Goal: Task Accomplishment & Management: Complete application form

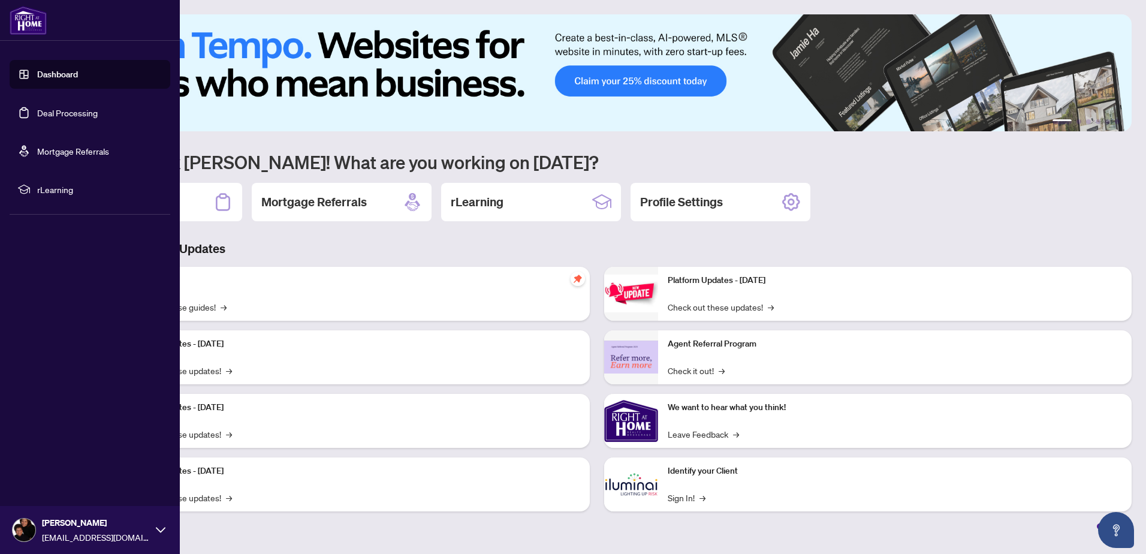
click at [64, 109] on link "Deal Processing" at bounding box center [67, 112] width 61 height 11
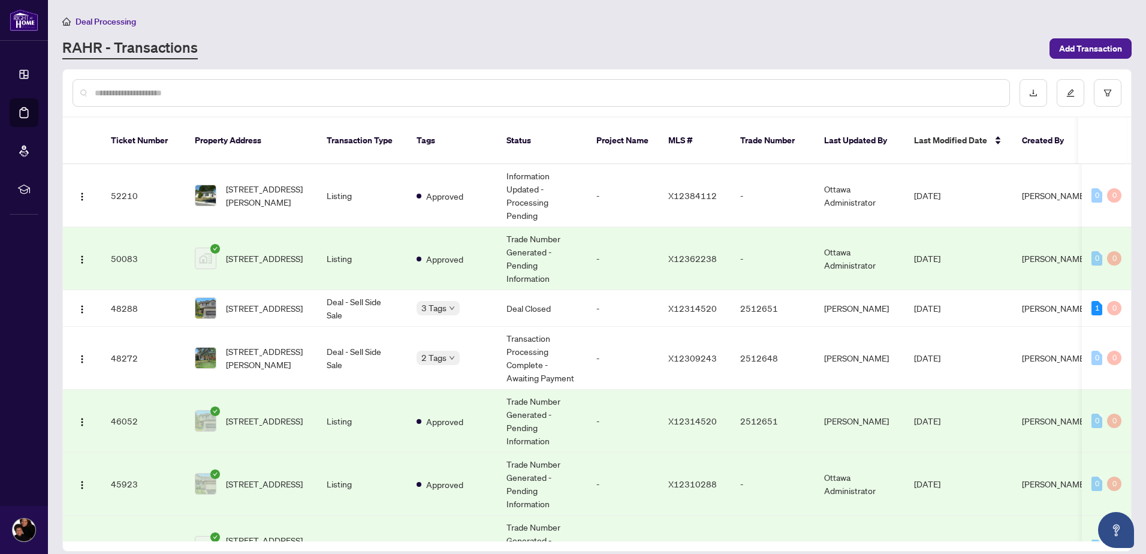
scroll to position [60, 0]
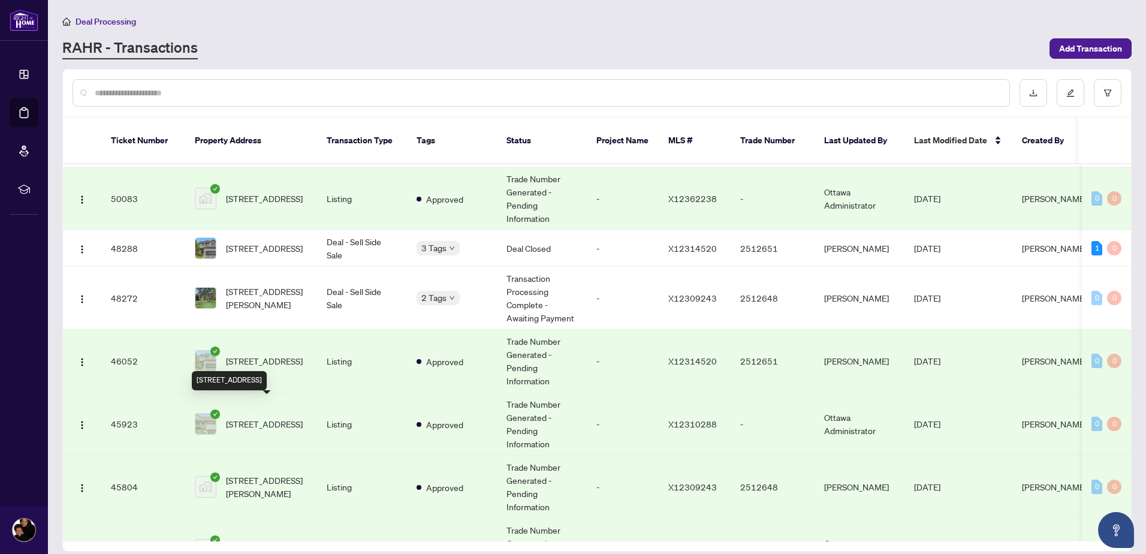
click at [258, 417] on span "[STREET_ADDRESS]" at bounding box center [264, 423] width 77 height 13
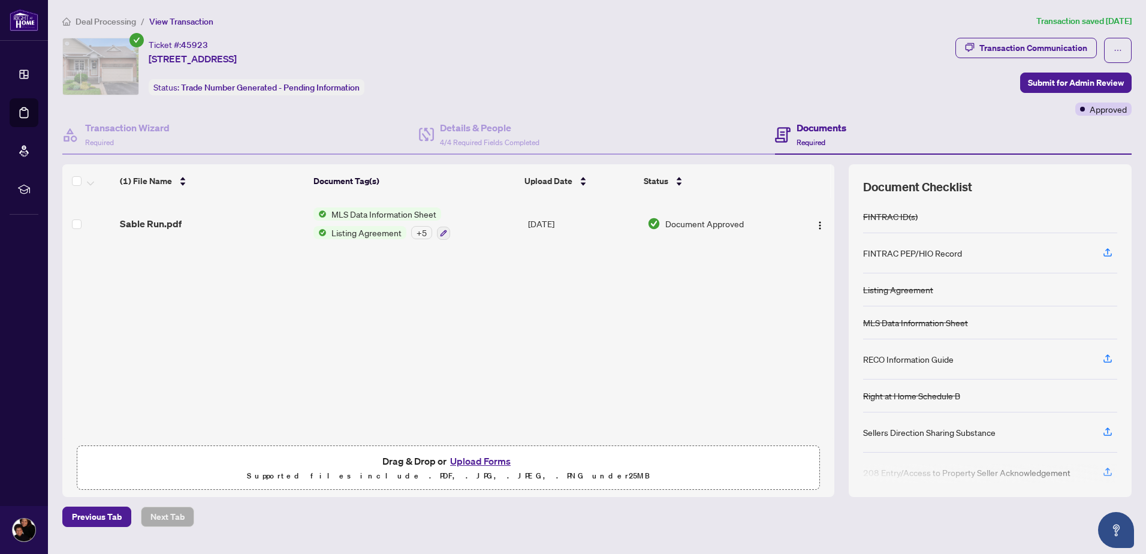
click at [482, 461] on button "Upload Forms" at bounding box center [481, 461] width 68 height 16
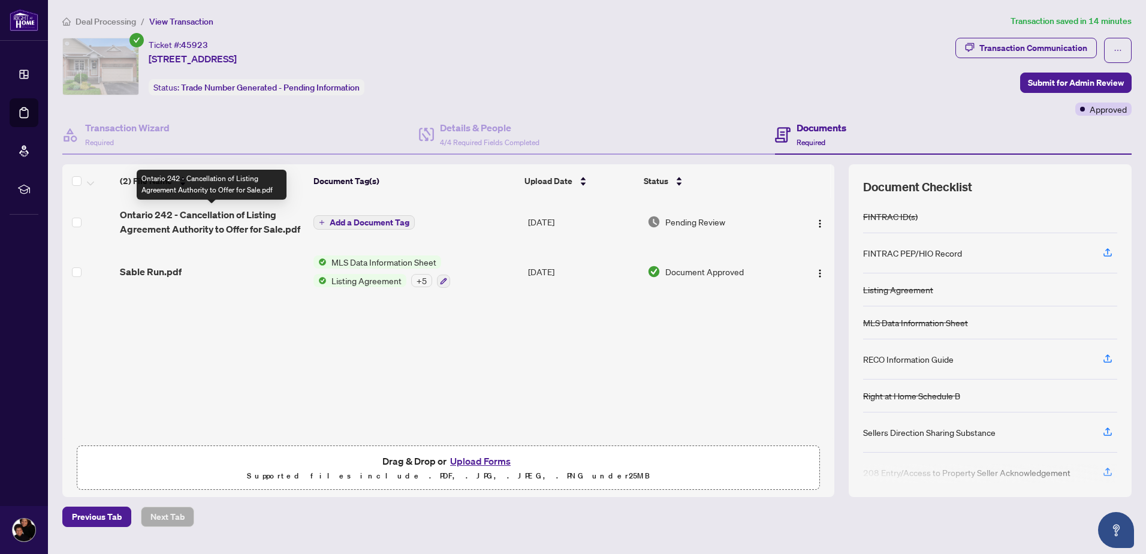
click at [211, 215] on span "Ontario 242 - Cancellation of Listing Agreement Authority to Offer for Sale.pdf" at bounding box center [212, 221] width 184 height 29
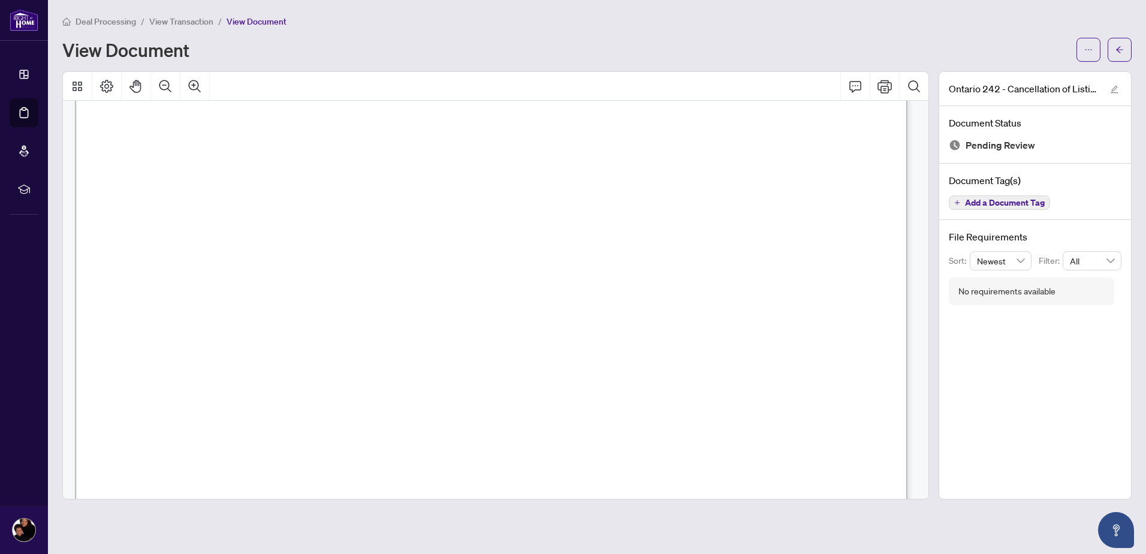
scroll to position [60, 0]
click at [1119, 54] on span "button" at bounding box center [1120, 49] width 8 height 19
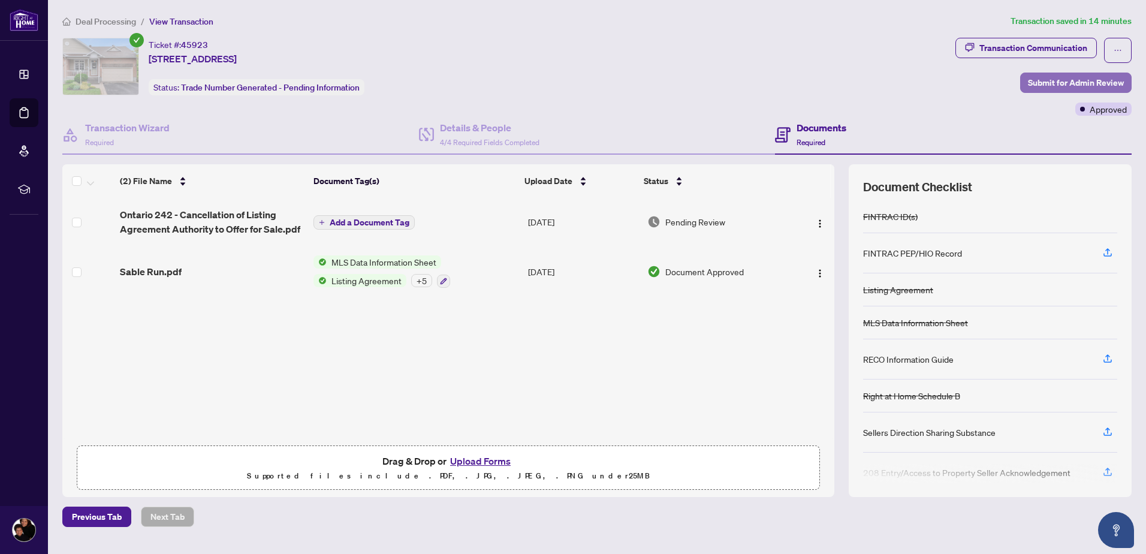
click at [1065, 83] on span "Submit for Admin Review" at bounding box center [1076, 82] width 96 height 19
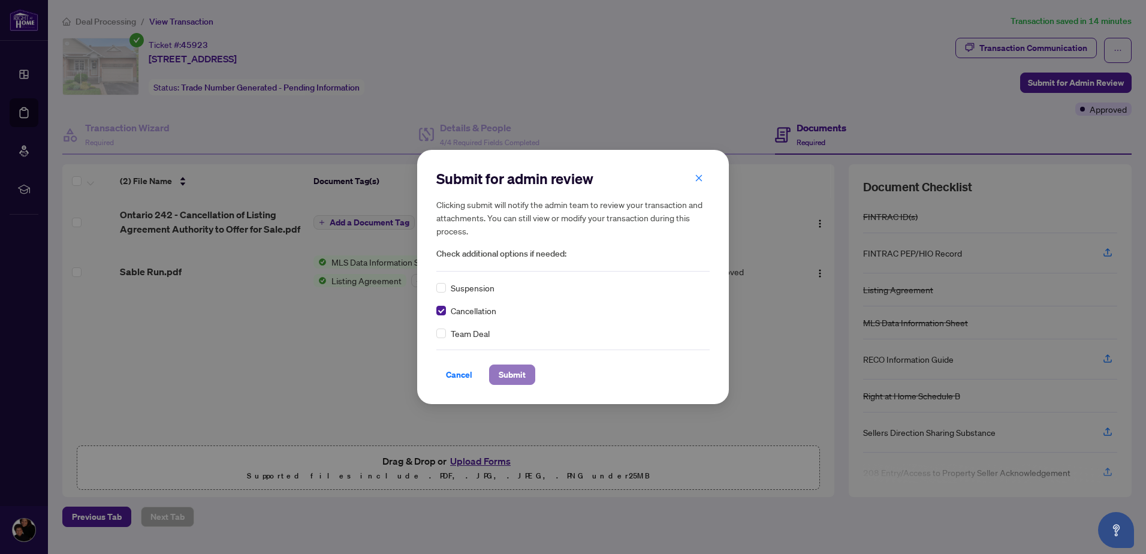
click at [517, 377] on span "Submit" at bounding box center [512, 374] width 27 height 19
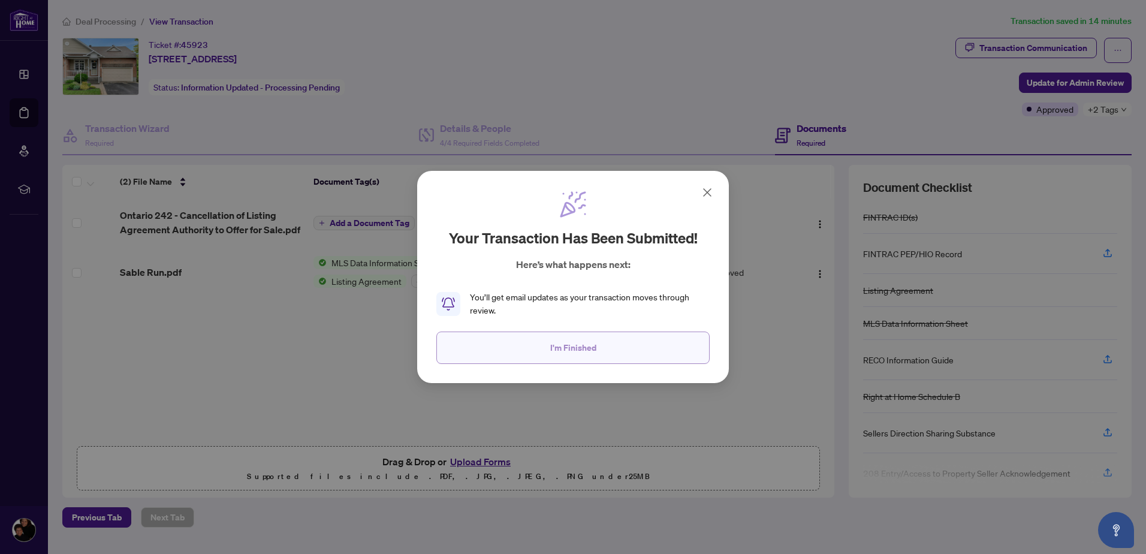
click at [563, 346] on span "I'm Finished" at bounding box center [573, 347] width 46 height 19
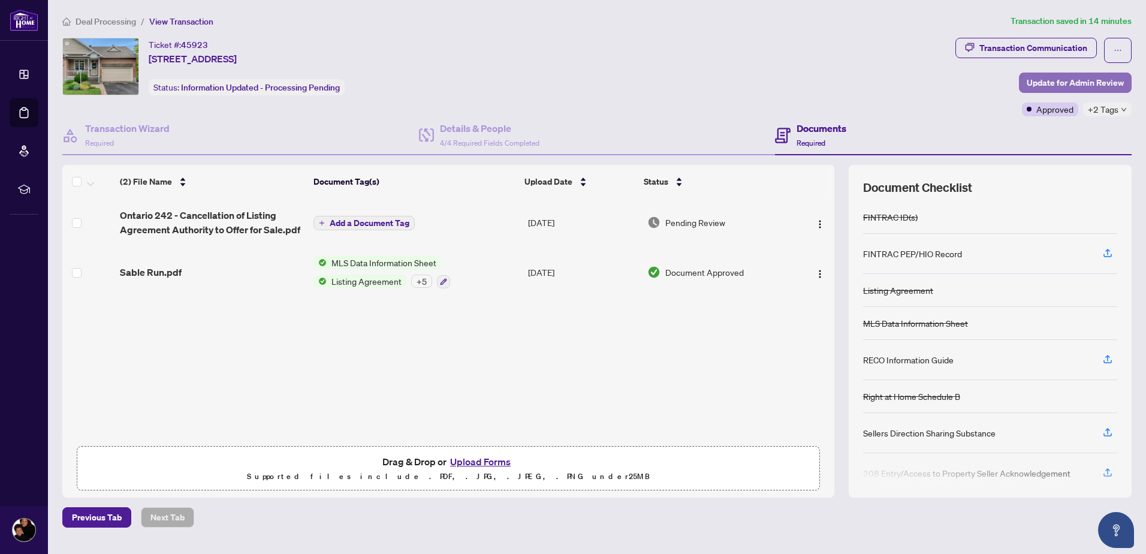
click at [1073, 85] on span "Update for Admin Review" at bounding box center [1075, 82] width 97 height 19
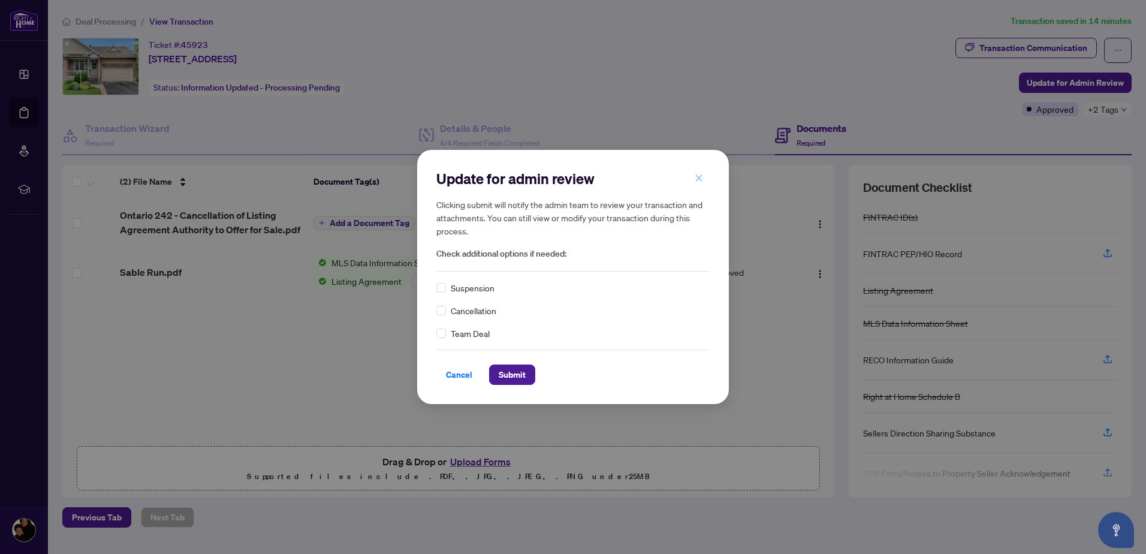
click at [699, 176] on icon "close" at bounding box center [699, 178] width 8 height 8
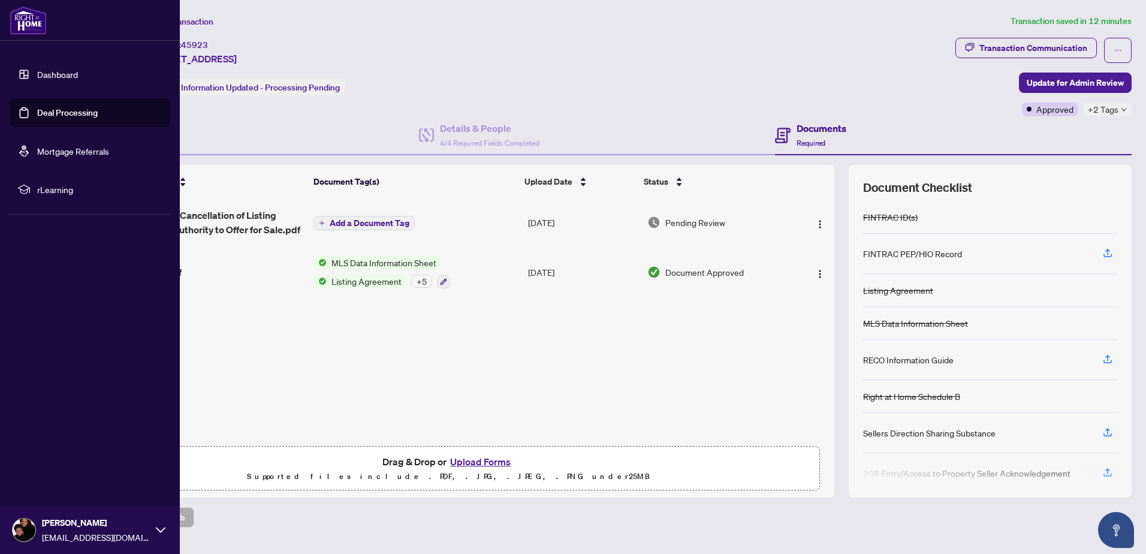
click at [34, 526] on img at bounding box center [24, 530] width 23 height 23
click at [64, 460] on button "Logout" at bounding box center [90, 459] width 161 height 20
